Goal: Check status

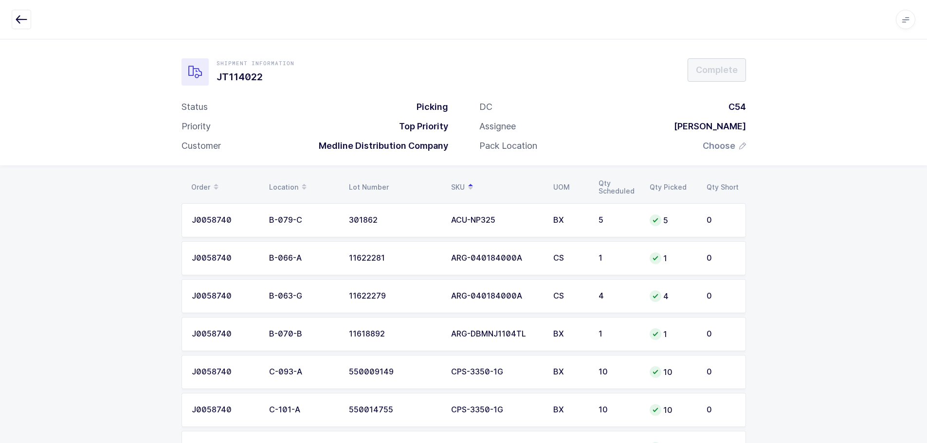
scroll to position [97, 0]
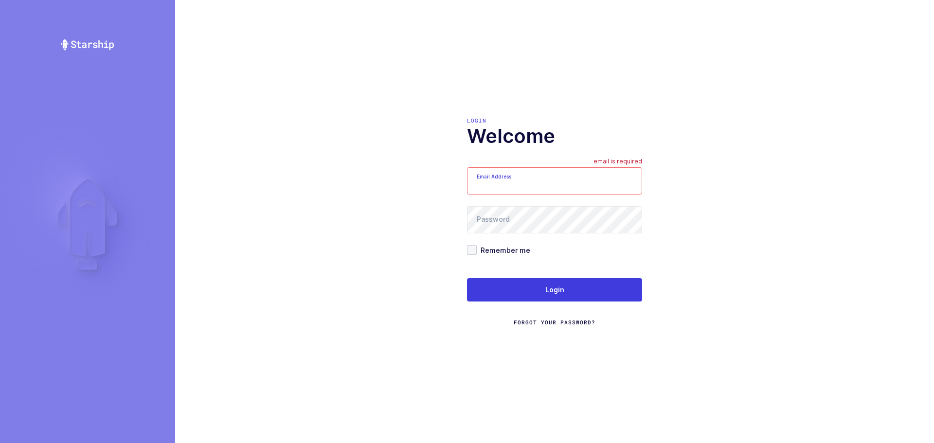
type input "[EMAIL_ADDRESS][DOMAIN_NAME]"
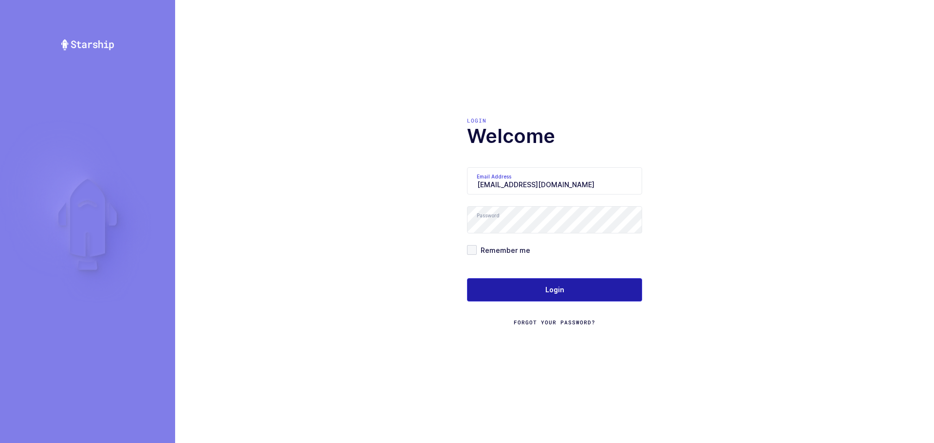
click at [524, 287] on button "Login" at bounding box center [554, 289] width 175 height 23
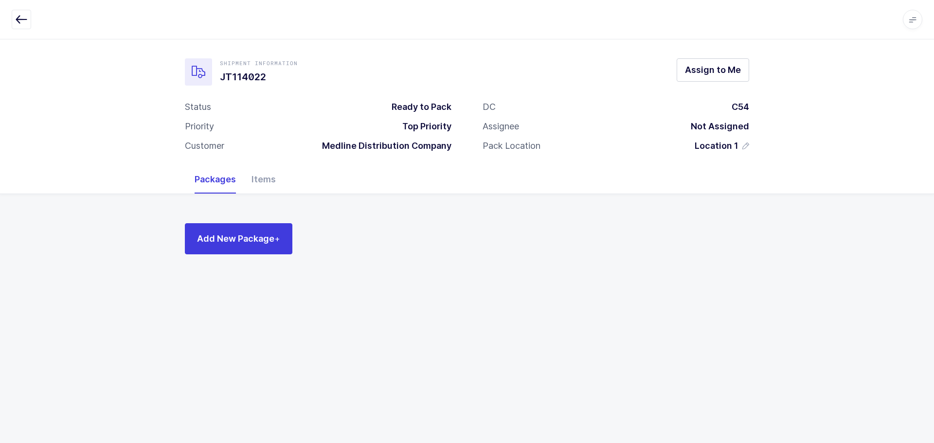
click at [22, 22] on icon "button" at bounding box center [22, 20] width 12 height 12
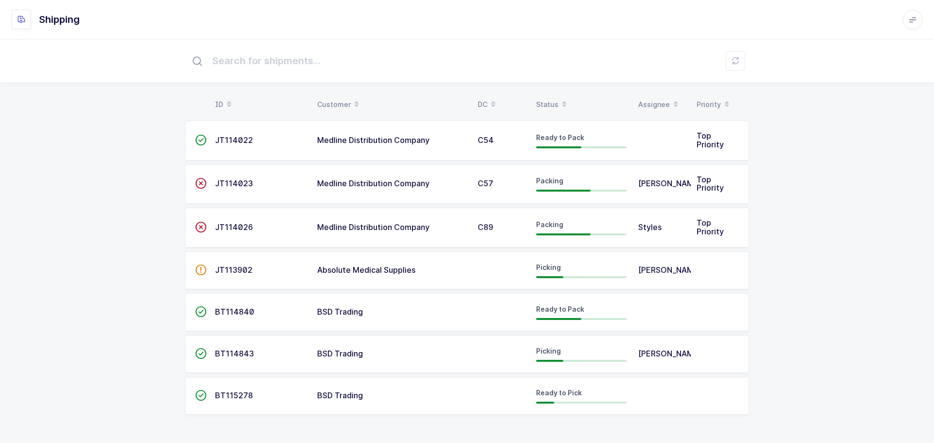
click at [545, 101] on div "Status" at bounding box center [581, 104] width 91 height 17
click at [547, 102] on div "Status" at bounding box center [581, 104] width 91 height 17
click at [546, 99] on div "Status" at bounding box center [581, 104] width 91 height 17
click at [345, 356] on span "BSD Trading" at bounding box center [340, 354] width 46 height 10
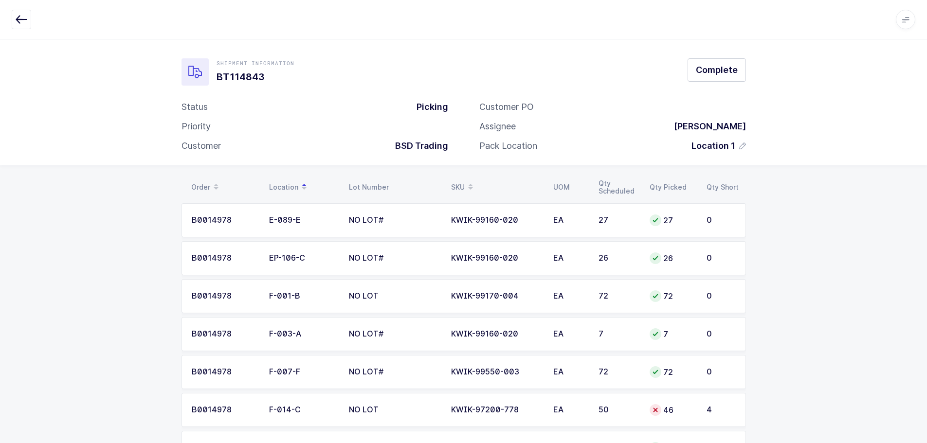
drag, startPoint x: 727, startPoint y: 419, endPoint x: 198, endPoint y: 186, distance: 578.4
copy div "Order Location Lot Number SKU UOM Qty Scheduled Qty Picked Qty Short B0014978 E…"
